Goal: Task Accomplishment & Management: Use online tool/utility

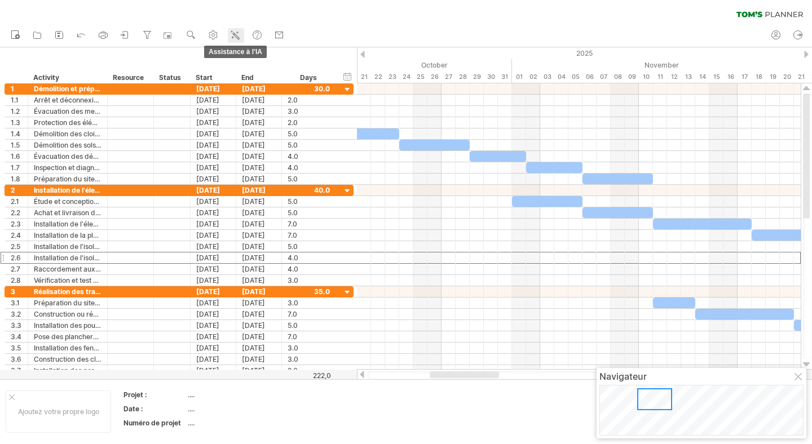
click at [234, 35] on icon at bounding box center [234, 34] width 11 height 11
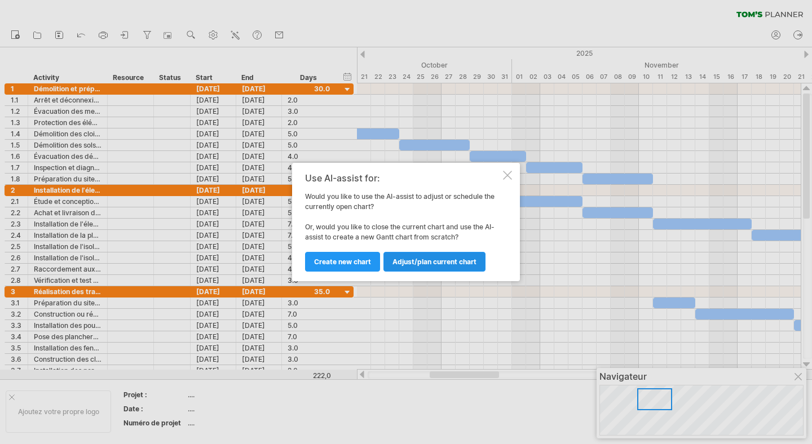
click at [430, 266] on link "Adjust/plan current chart" at bounding box center [434, 262] width 102 height 20
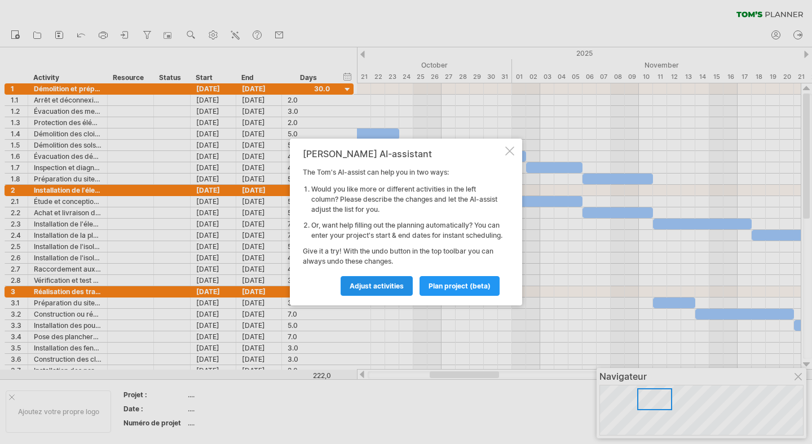
click at [396, 290] on span "Adjust activities" at bounding box center [376, 286] width 54 height 8
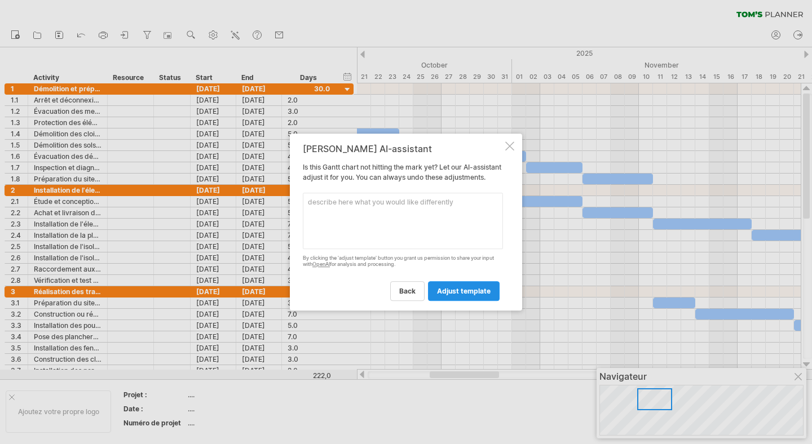
click at [446, 301] on link "adjust template" at bounding box center [464, 291] width 72 height 20
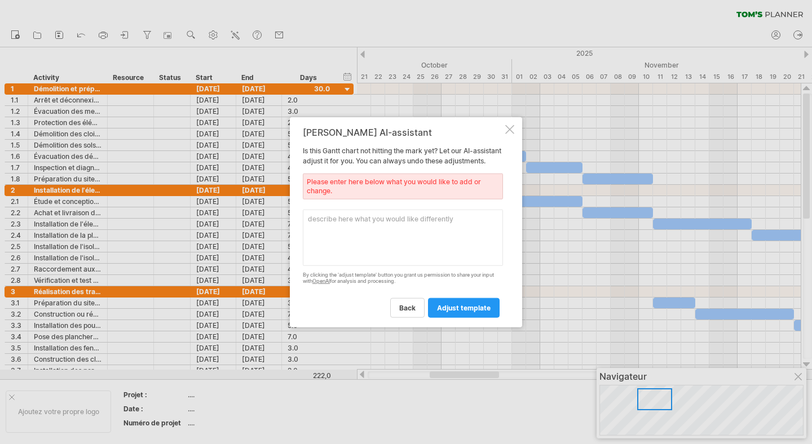
click at [416, 244] on textarea at bounding box center [403, 238] width 200 height 56
click at [414, 312] on span "back" at bounding box center [407, 307] width 16 height 8
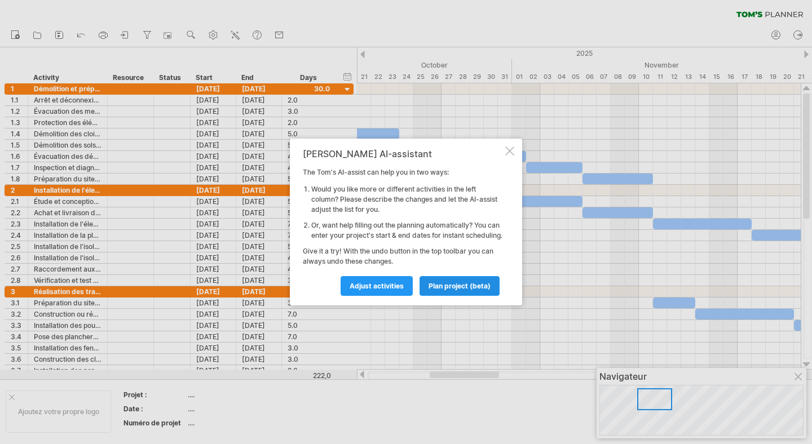
click at [453, 284] on link "plan project (beta)" at bounding box center [459, 286] width 80 height 20
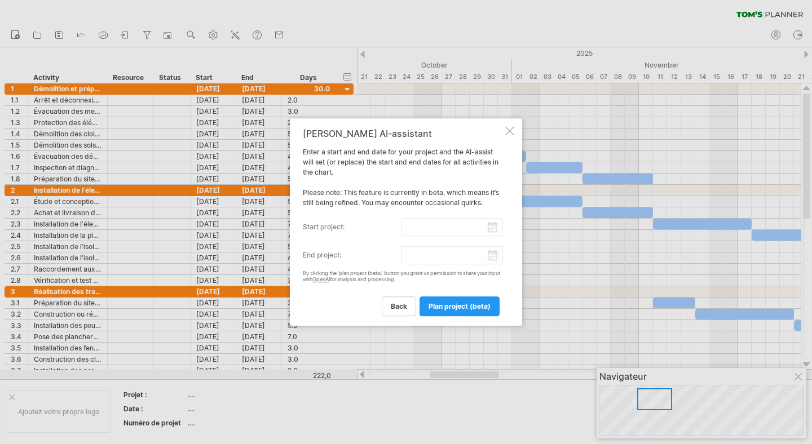
click at [447, 231] on input "start project:" at bounding box center [452, 227] width 102 height 18
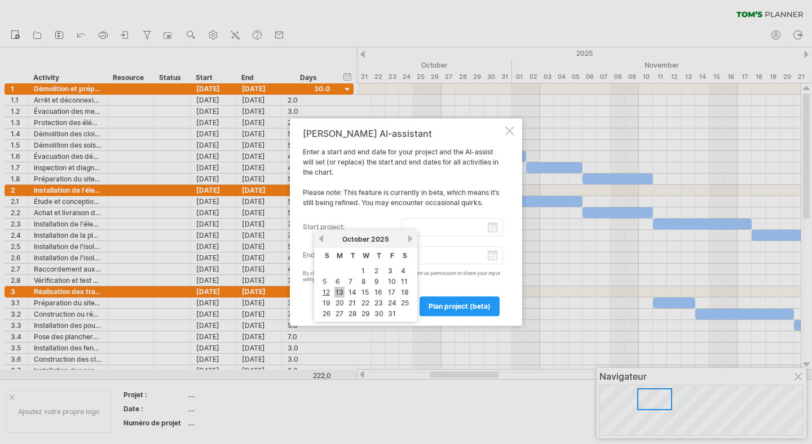
drag, startPoint x: 329, startPoint y: 294, endPoint x: 340, endPoint y: 293, distance: 10.7
click at [340, 293] on tr "12 13 14 15 16 17 18" at bounding box center [366, 292] width 90 height 10
click at [340, 293] on link "13" at bounding box center [339, 292] width 10 height 11
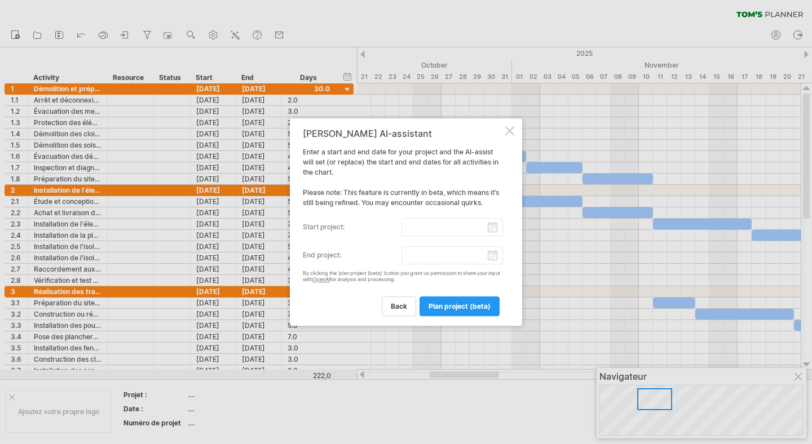
type input "********"
drag, startPoint x: 479, startPoint y: 250, endPoint x: 492, endPoint y: 255, distance: 14.1
click at [479, 250] on input "end project:" at bounding box center [452, 255] width 102 height 18
click at [495, 256] on input "end project:" at bounding box center [452, 255] width 102 height 18
click at [410, 267] on link "next" at bounding box center [410, 267] width 8 height 8
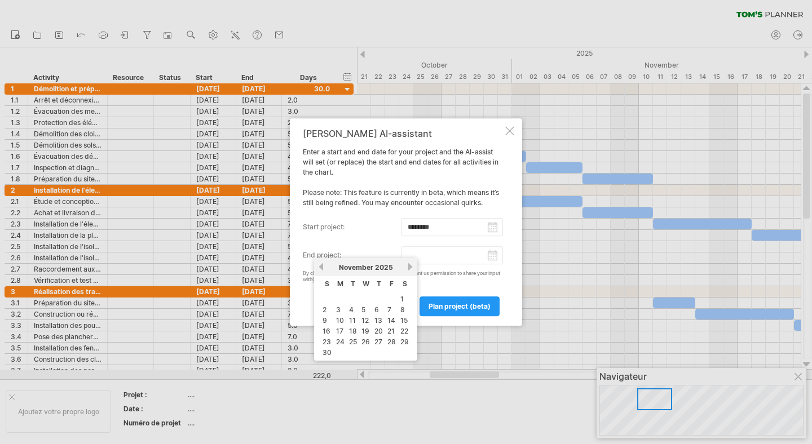
click at [411, 267] on link "next" at bounding box center [410, 267] width 8 height 8
click at [323, 272] on div "previous next [DATE]" at bounding box center [365, 267] width 103 height 18
click at [322, 268] on link "previous" at bounding box center [321, 267] width 8 height 8
click at [326, 333] on link "21" at bounding box center [326, 331] width 10 height 11
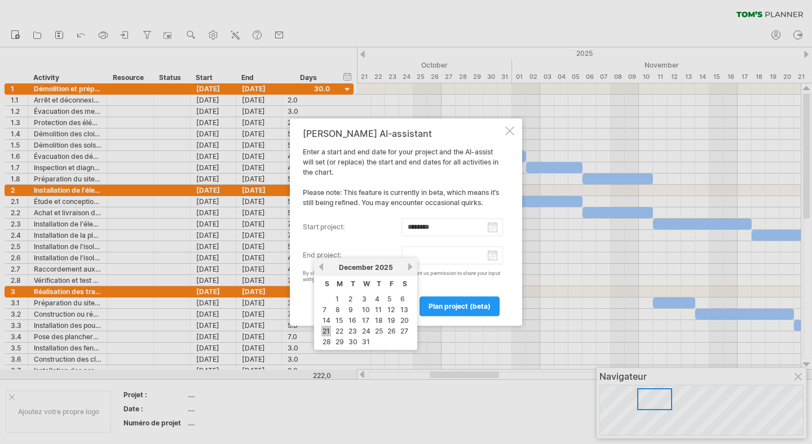
type input "********"
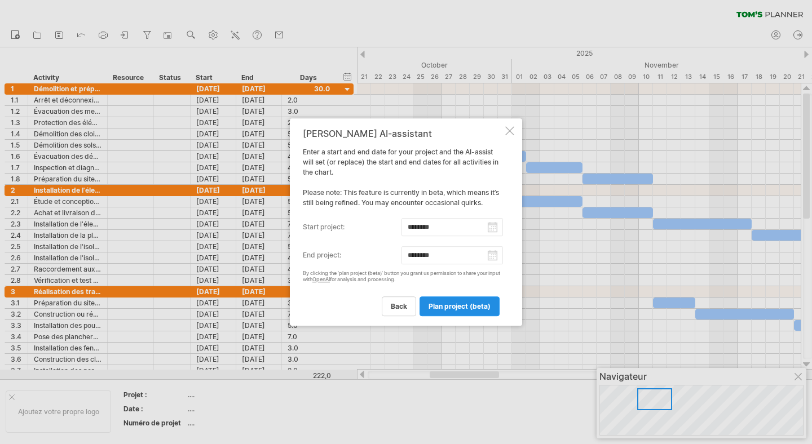
click at [462, 305] on span "plan project (beta)" at bounding box center [459, 306] width 62 height 8
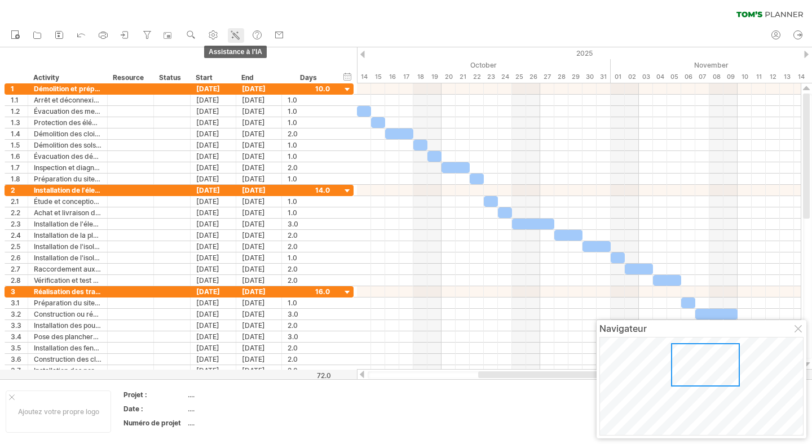
click at [240, 32] on icon at bounding box center [234, 34] width 11 height 11
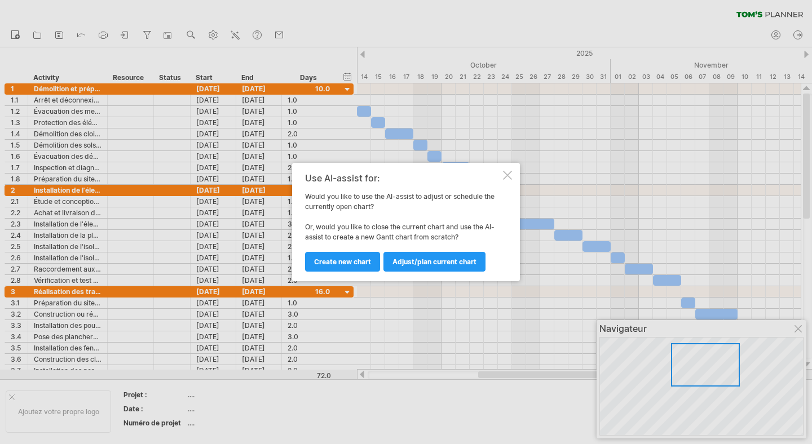
click at [513, 175] on div "Use AI-assist for: Would you like to use the AI-assist to adjust or schedule th…" at bounding box center [406, 222] width 228 height 118
